Goal: Task Accomplishment & Management: Use online tool/utility

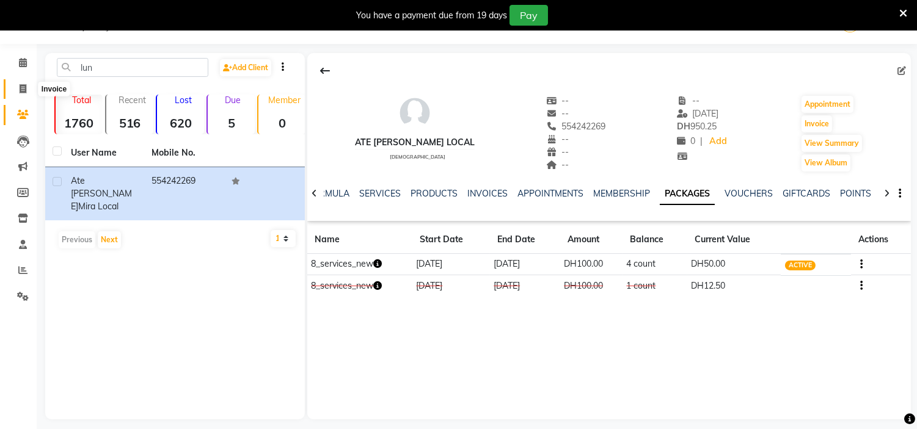
click at [26, 94] on span at bounding box center [22, 89] width 21 height 14
select select "service"
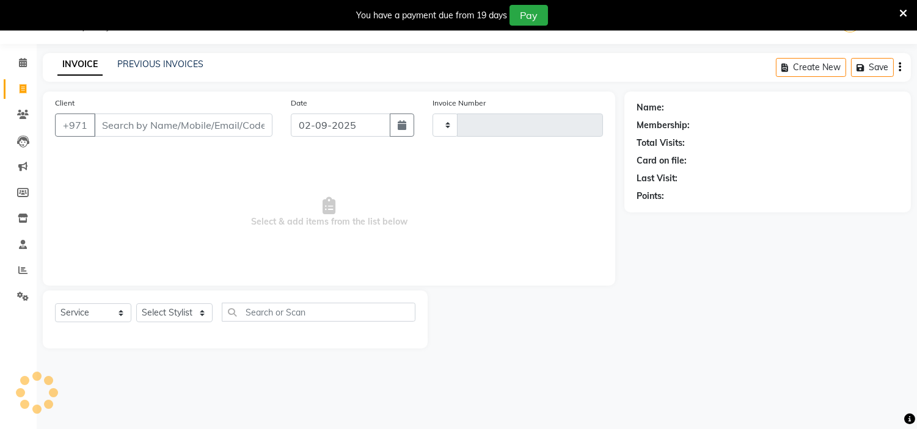
type input "1981"
select select "7248"
drag, startPoint x: 34, startPoint y: 114, endPoint x: 27, endPoint y: 112, distance: 6.8
click at [31, 114] on app-home "Select Location × H Y M [DEMOGRAPHIC_DATA] Beauty Center , [GEOGRAPHIC_DATA] En…" at bounding box center [458, 183] width 917 height 367
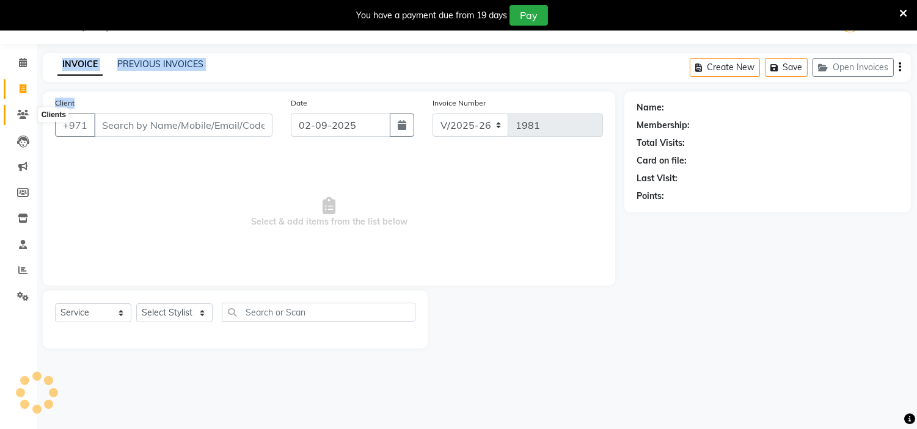
click at [27, 112] on icon at bounding box center [23, 114] width 12 height 9
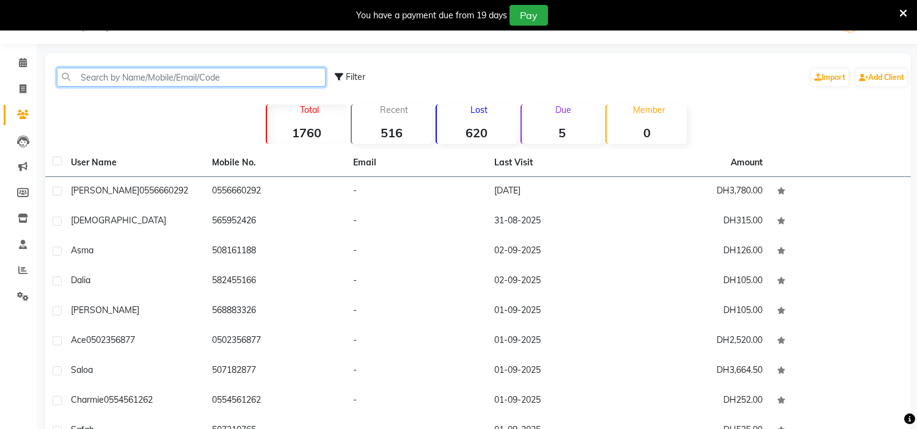
click at [186, 76] on input "text" at bounding box center [191, 77] width 269 height 19
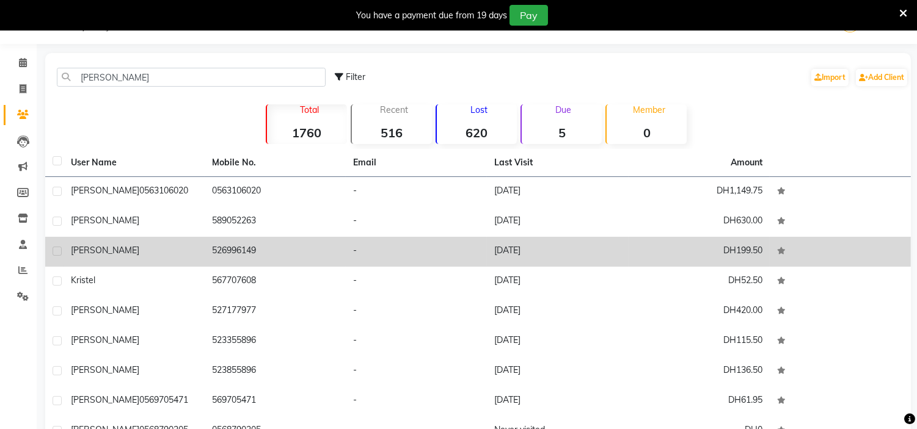
click at [342, 261] on td "526996149" at bounding box center [275, 252] width 141 height 30
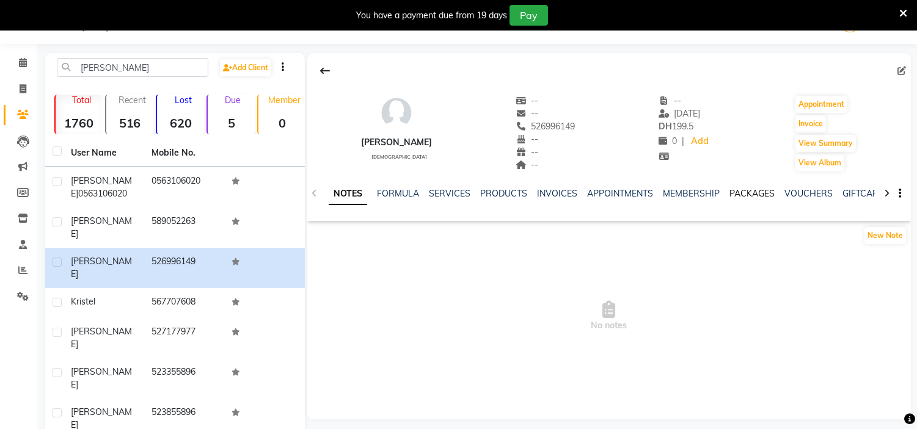
click at [766, 192] on link "PACKAGES" at bounding box center [751, 193] width 45 height 11
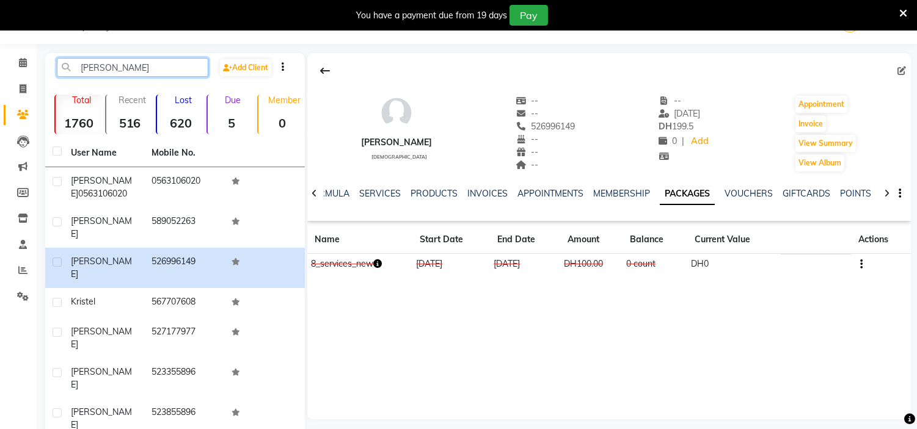
drag, startPoint x: 156, startPoint y: 70, endPoint x: 0, endPoint y: 80, distance: 156.7
click at [0, 80] on app-home "Select Location × H Y M [DEMOGRAPHIC_DATA] Beauty Center , [GEOGRAPHIC_DATA] En…" at bounding box center [458, 306] width 917 height 613
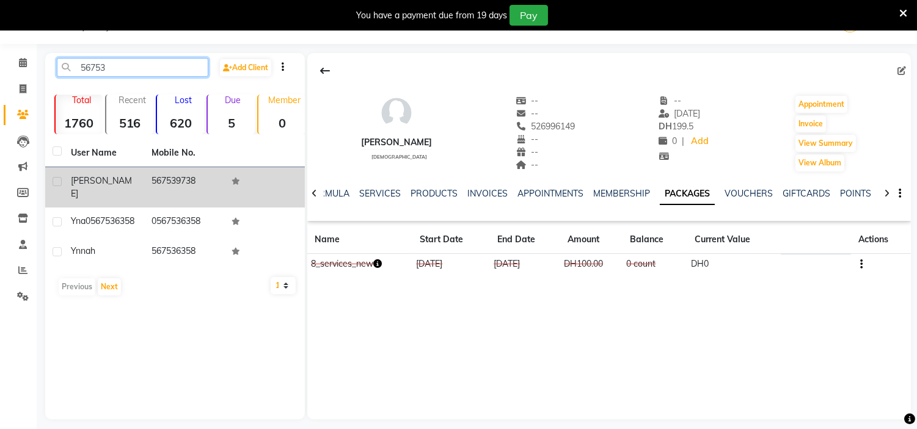
type input "56753"
click at [196, 188] on td "567539738" at bounding box center [184, 187] width 81 height 40
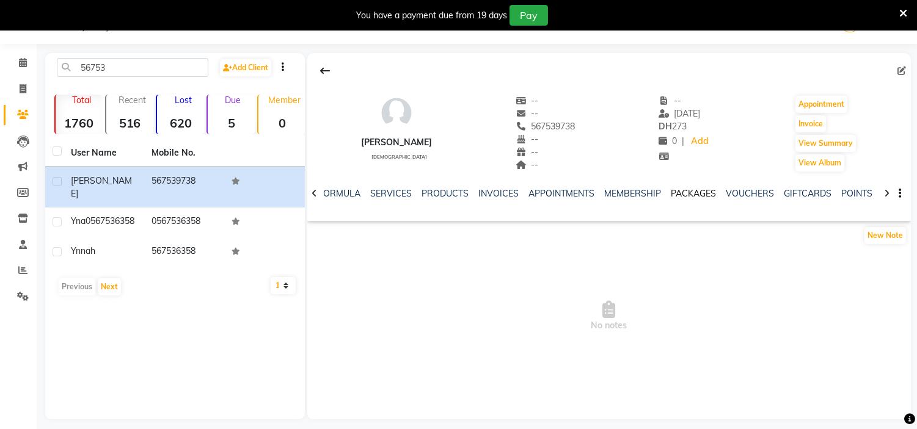
click at [684, 197] on link "PACKAGES" at bounding box center [693, 193] width 45 height 11
